Goal: Information Seeking & Learning: Find specific fact

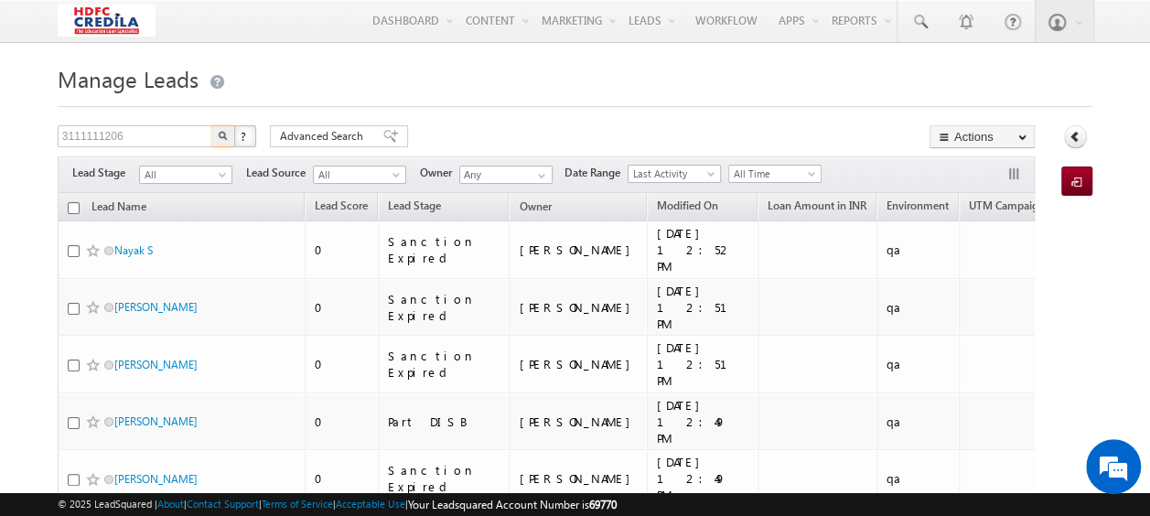
type input "3111111206"
click at [220, 136] on img "button" at bounding box center [223, 135] width 9 height 9
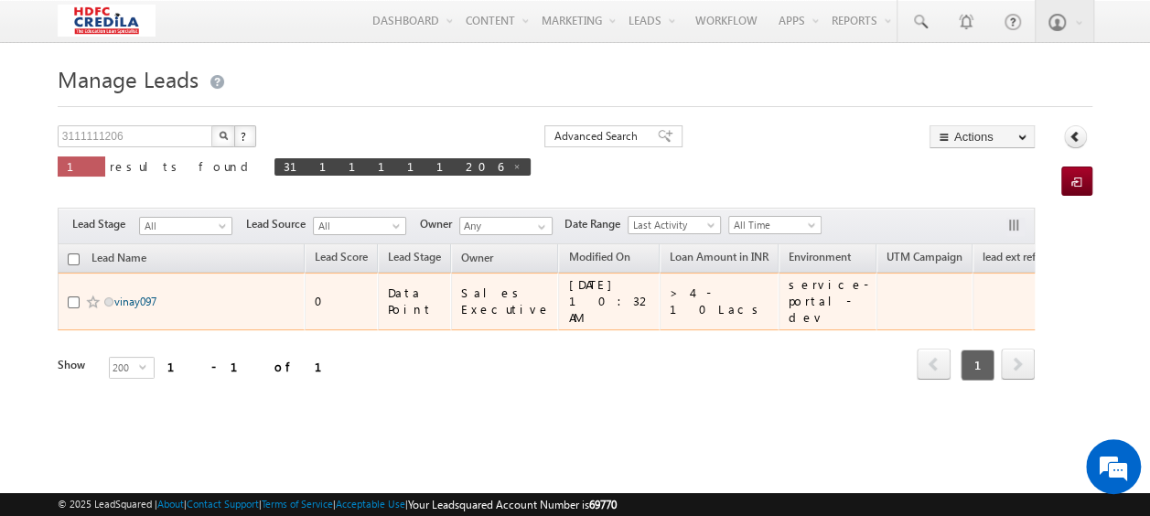
click at [131, 295] on link "vinay097" at bounding box center [135, 302] width 42 height 14
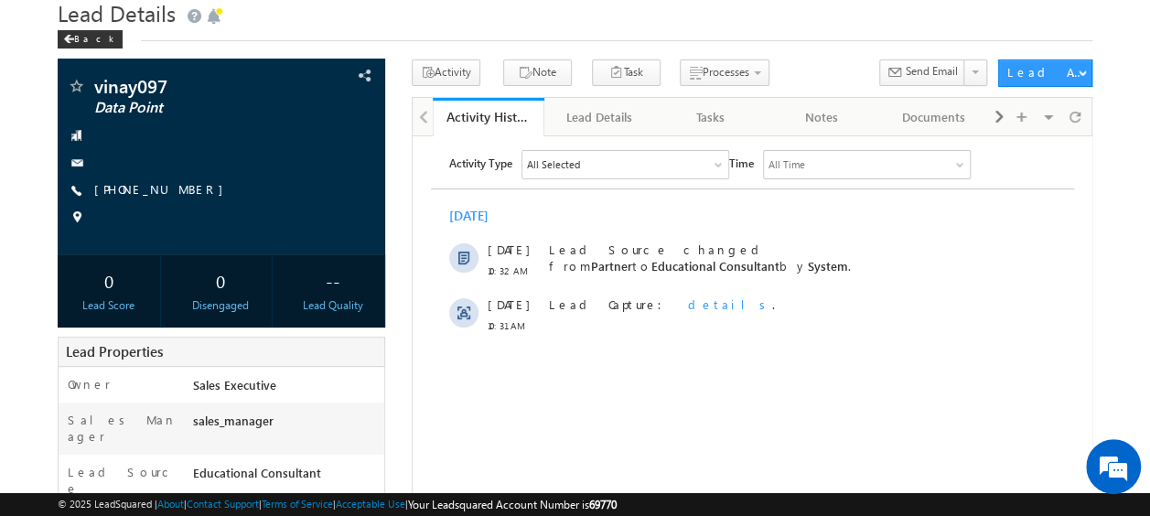
scroll to position [91, 0]
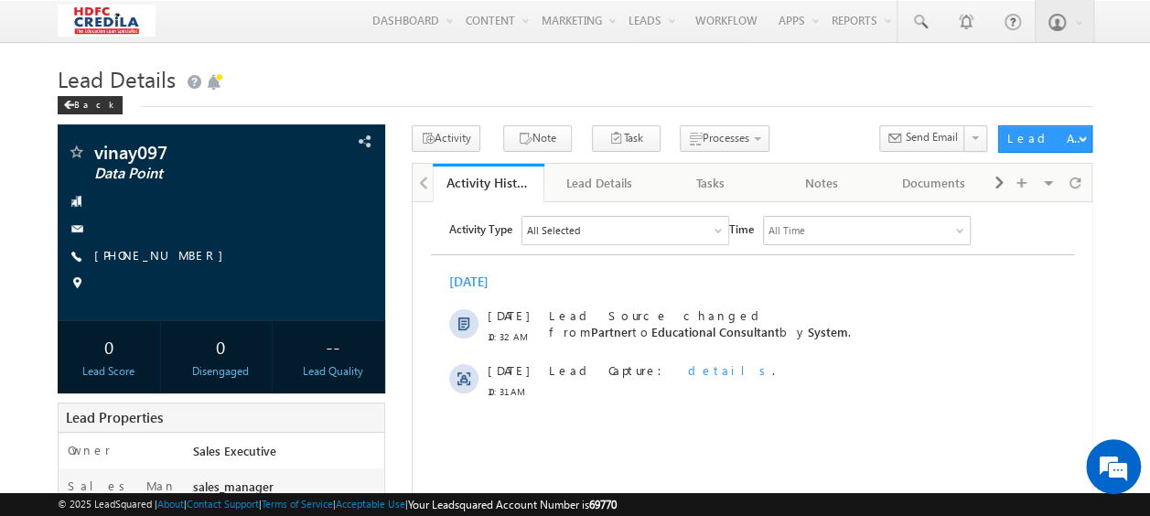
click at [696, 223] on div "All Selected" at bounding box center [625, 229] width 206 height 27
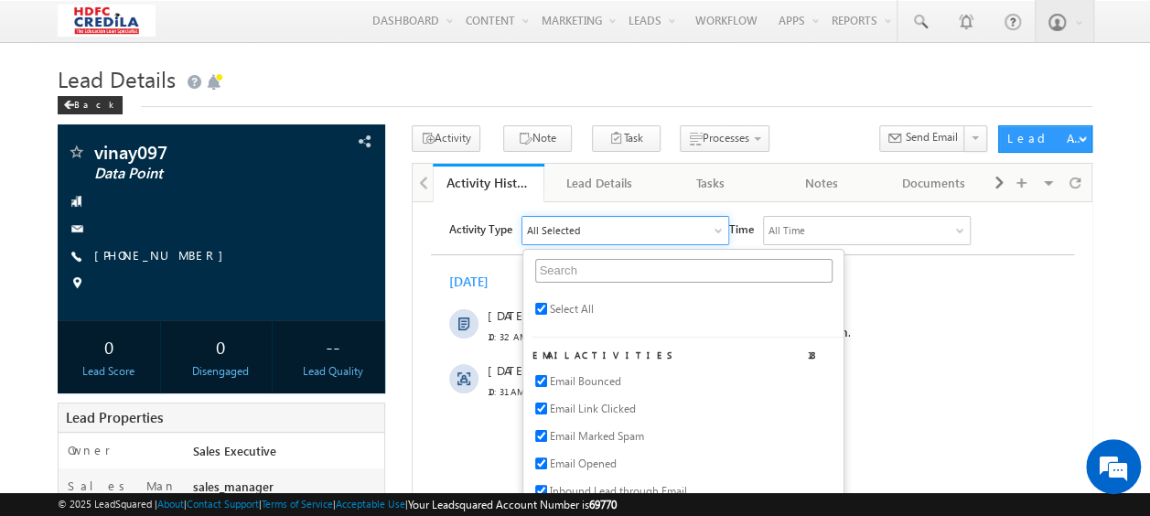
click at [634, 302] on li "Select All" at bounding box center [687, 312] width 311 height 27
click at [848, 234] on div "All Time" at bounding box center [866, 229] width 206 height 27
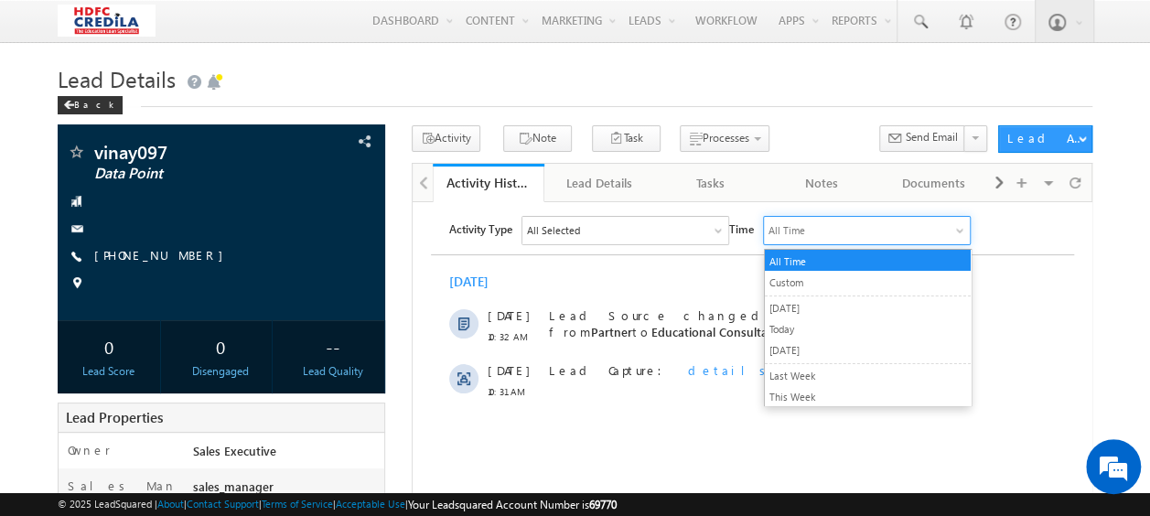
click at [813, 262] on li "All Time" at bounding box center [867, 259] width 206 height 21
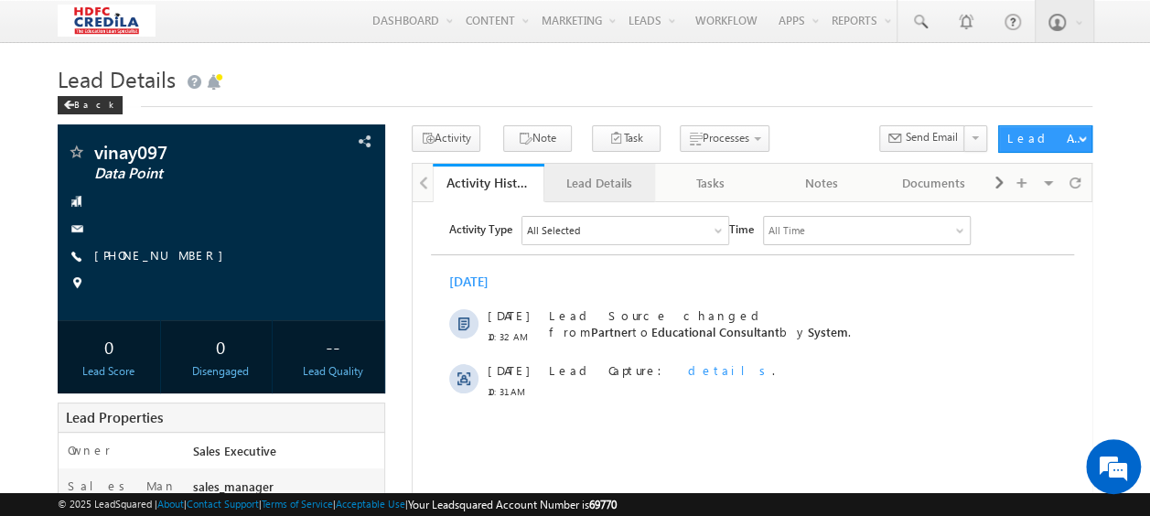
click at [644, 191] on link "Lead Details" at bounding box center [600, 183] width 112 height 38
click at [613, 178] on div "Lead Details" at bounding box center [599, 183] width 81 height 22
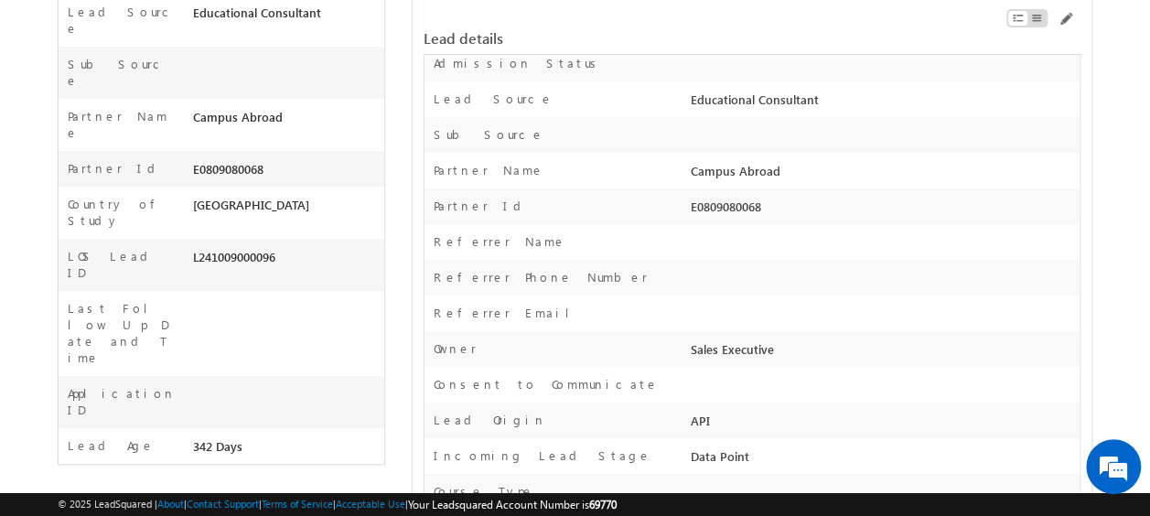
scroll to position [732, 0]
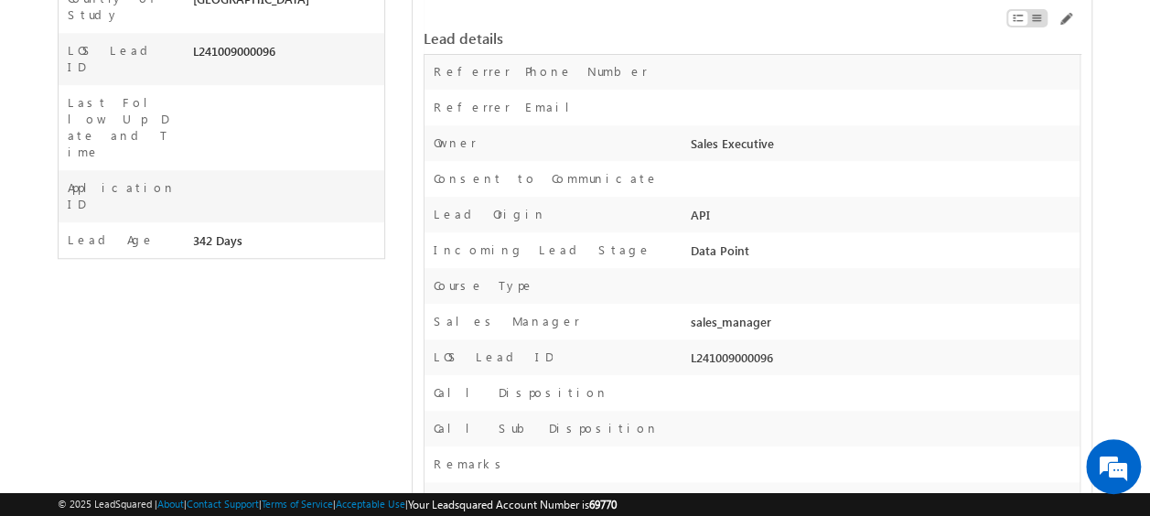
drag, startPoint x: 688, startPoint y: 357, endPoint x: 778, endPoint y: 359, distance: 89.7
click at [778, 359] on div "L241009000096" at bounding box center [882, 362] width 393 height 26
copy div "L241009000096"
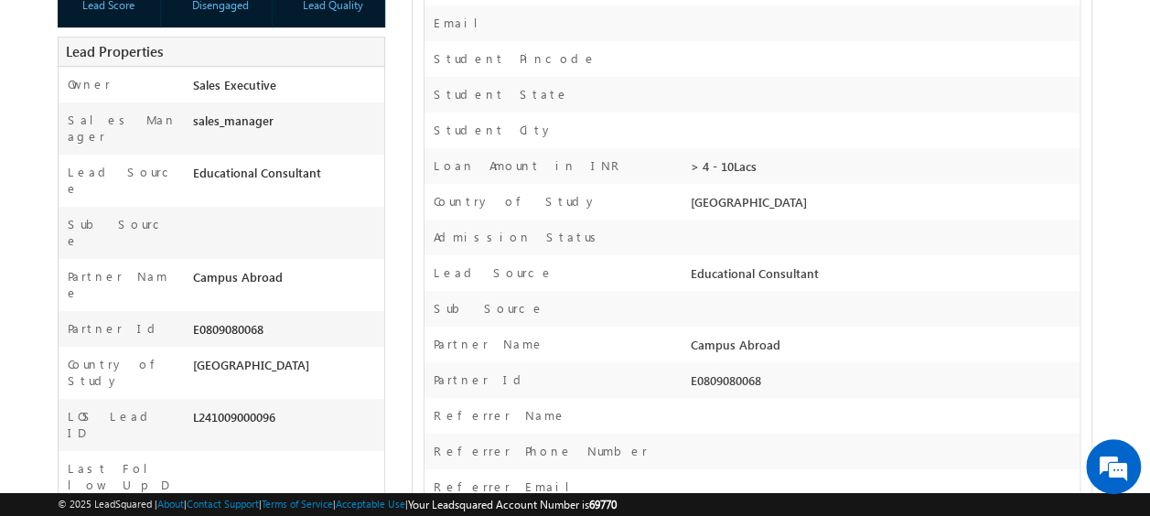
scroll to position [0, 0]
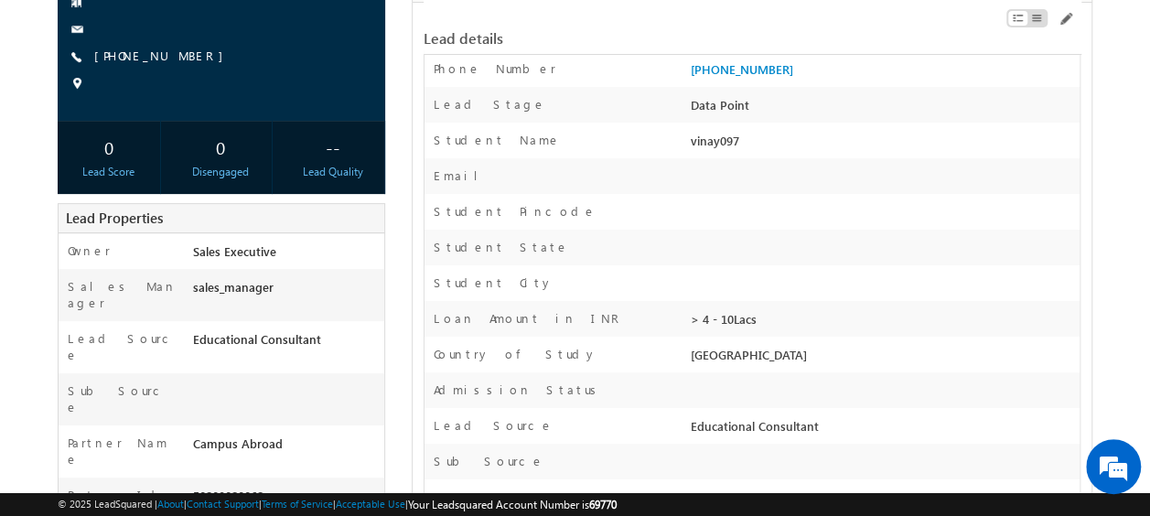
scroll to position [274, 0]
